Goal: Check status: Check status

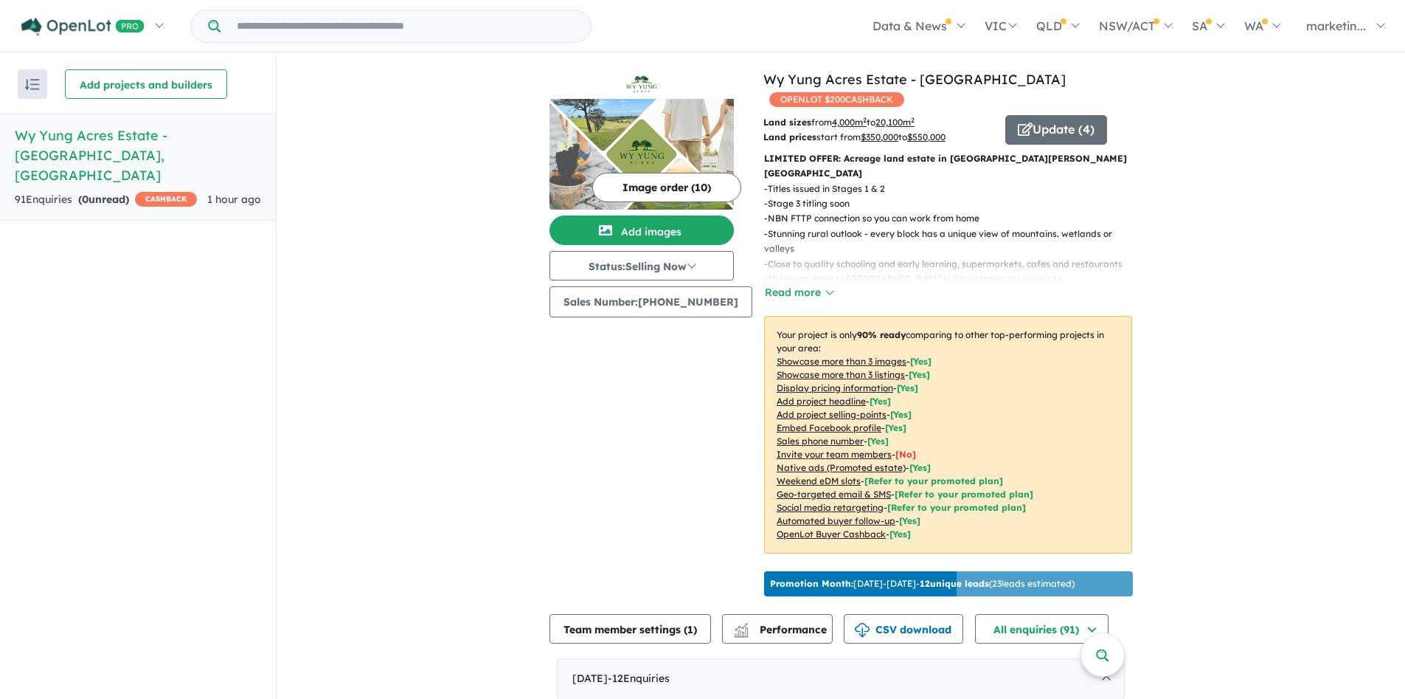
scroll to position [626, 0]
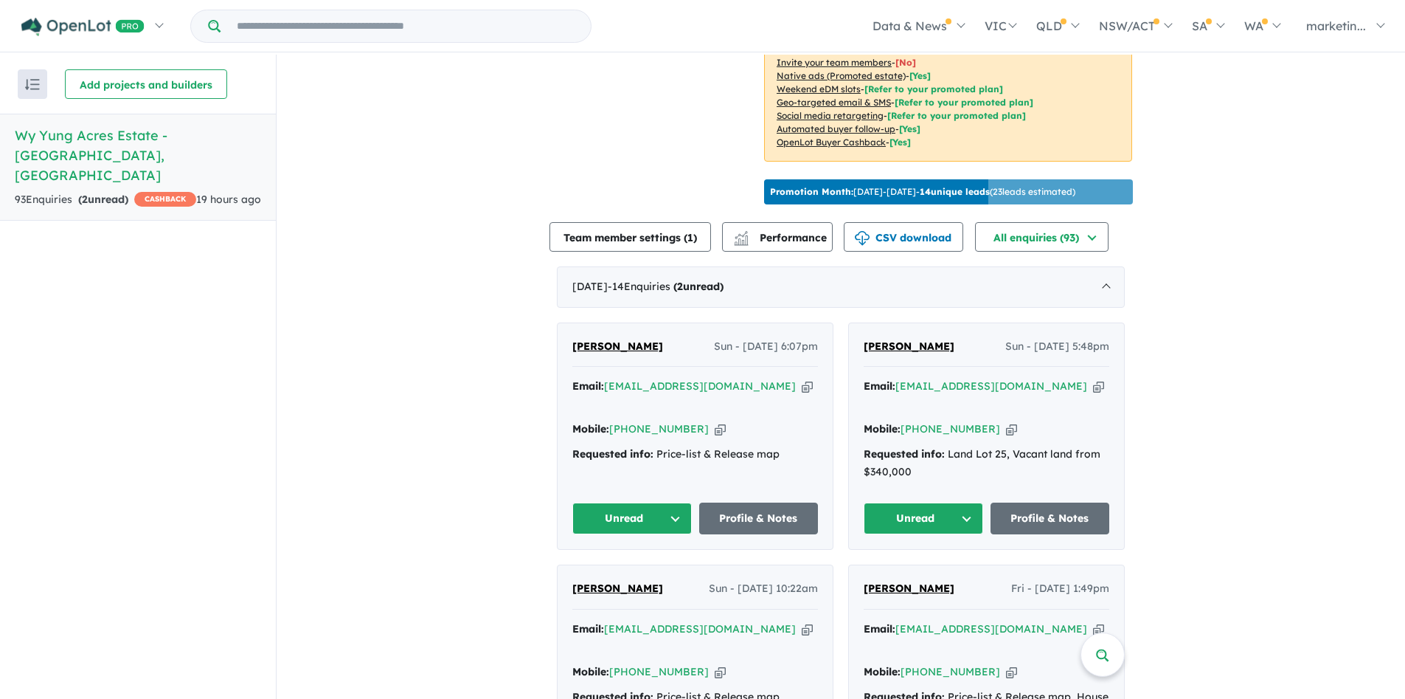
scroll to position [494, 0]
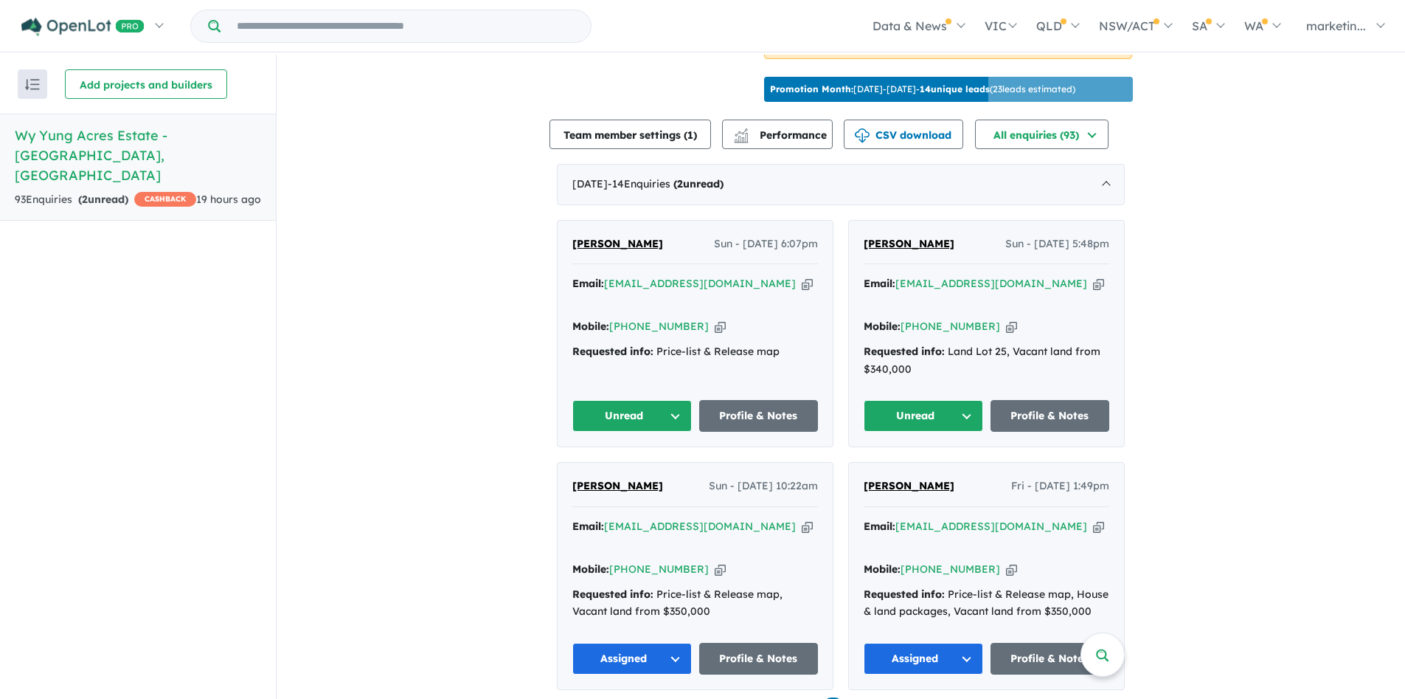
click at [679, 400] on button "Unread" at bounding box center [631, 416] width 119 height 32
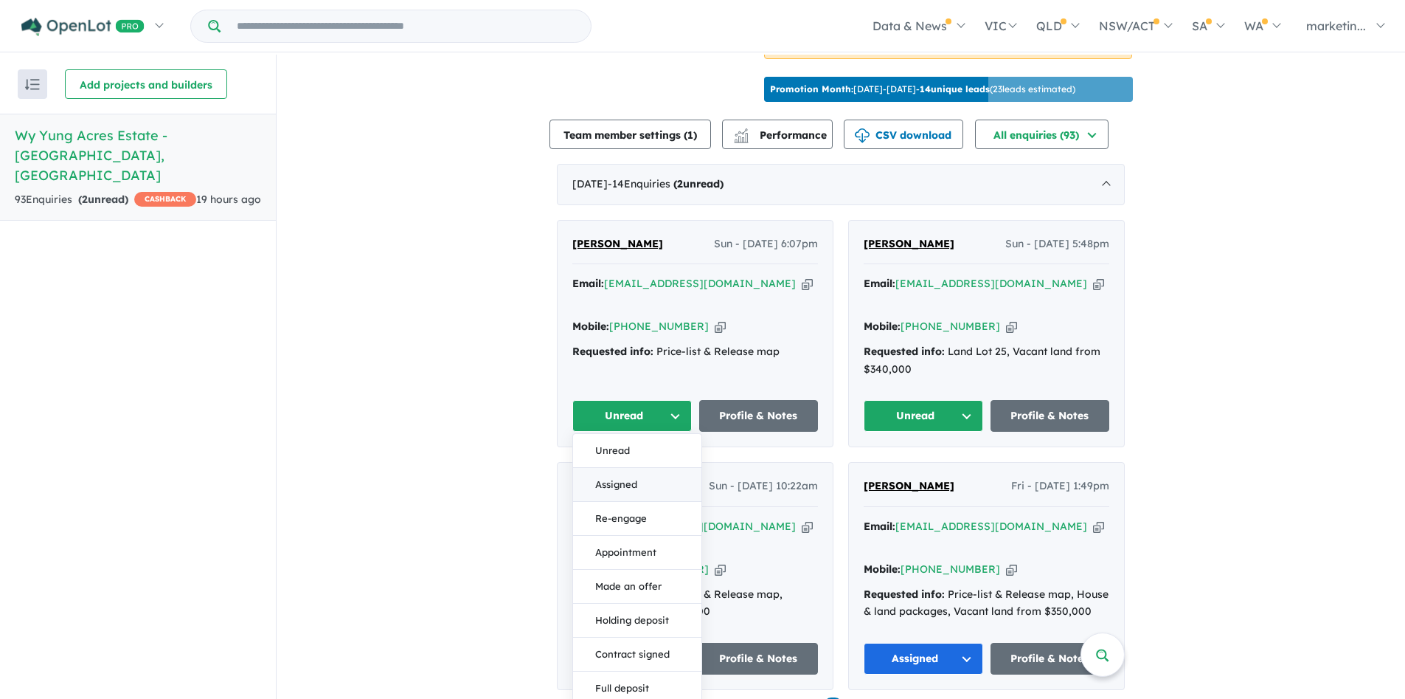
click at [623, 468] on button "Assigned" at bounding box center [637, 485] width 128 height 34
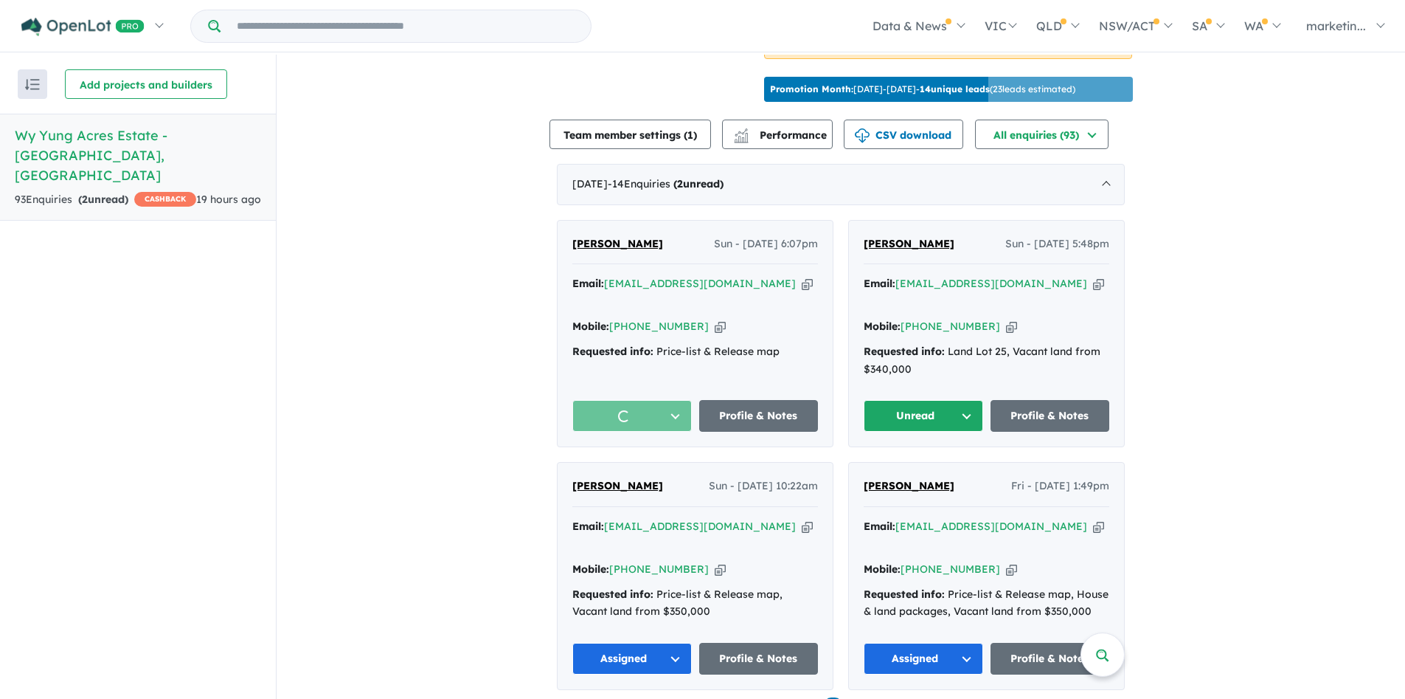
click at [958, 400] on button "Unread" at bounding box center [923, 416] width 119 height 32
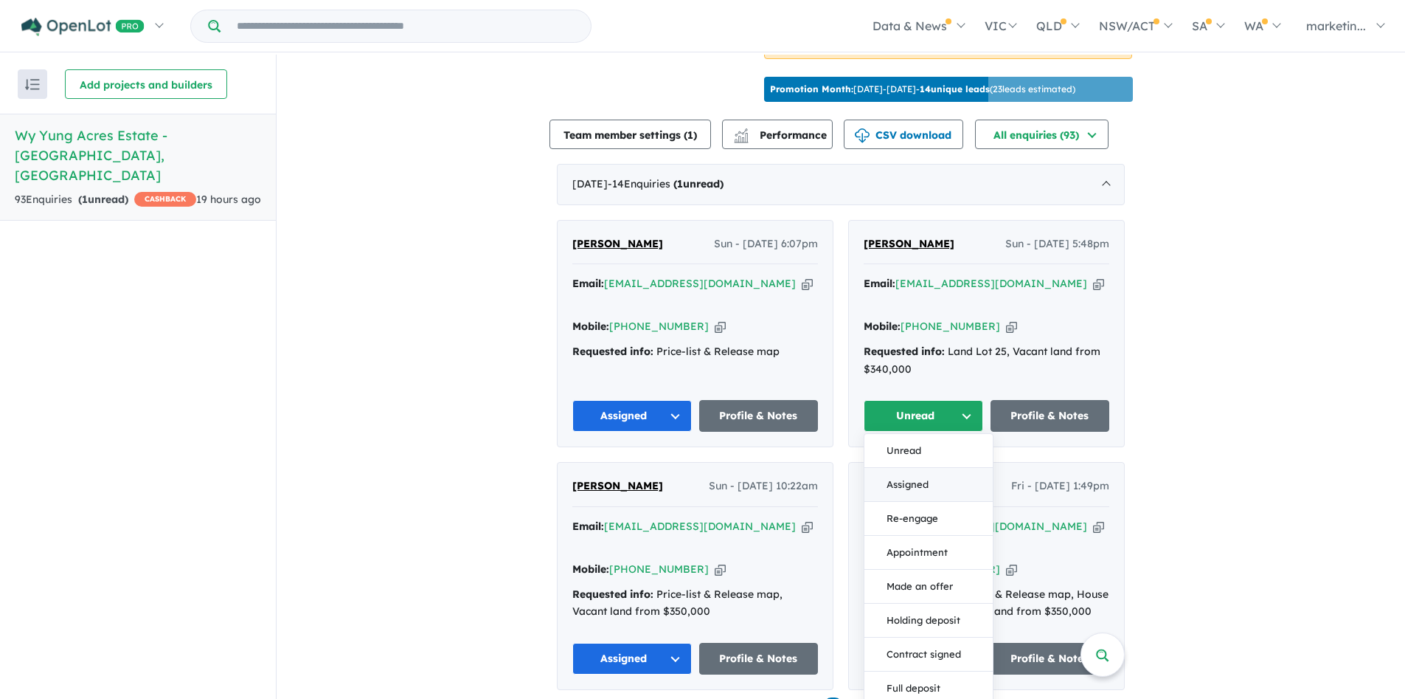
click at [929, 468] on button "Assigned" at bounding box center [929, 485] width 128 height 34
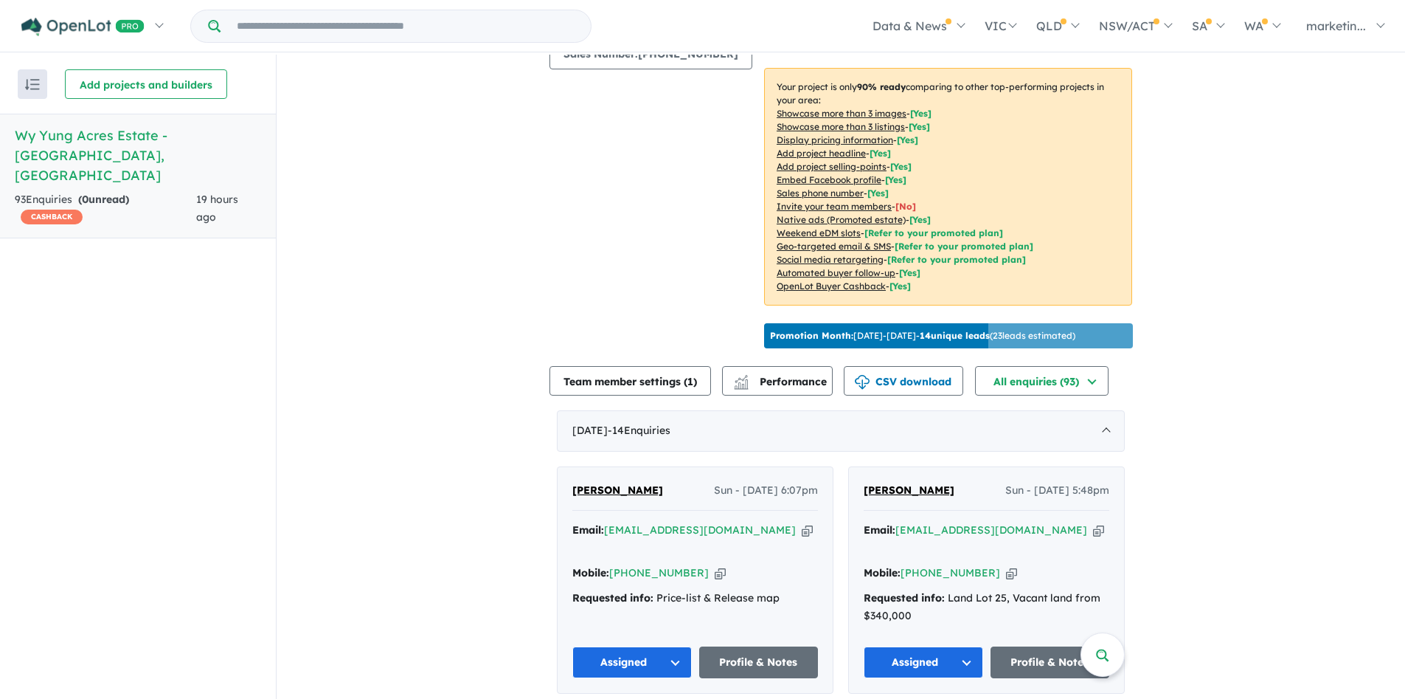
scroll to position [0, 0]
